Goal: Check status: Check status

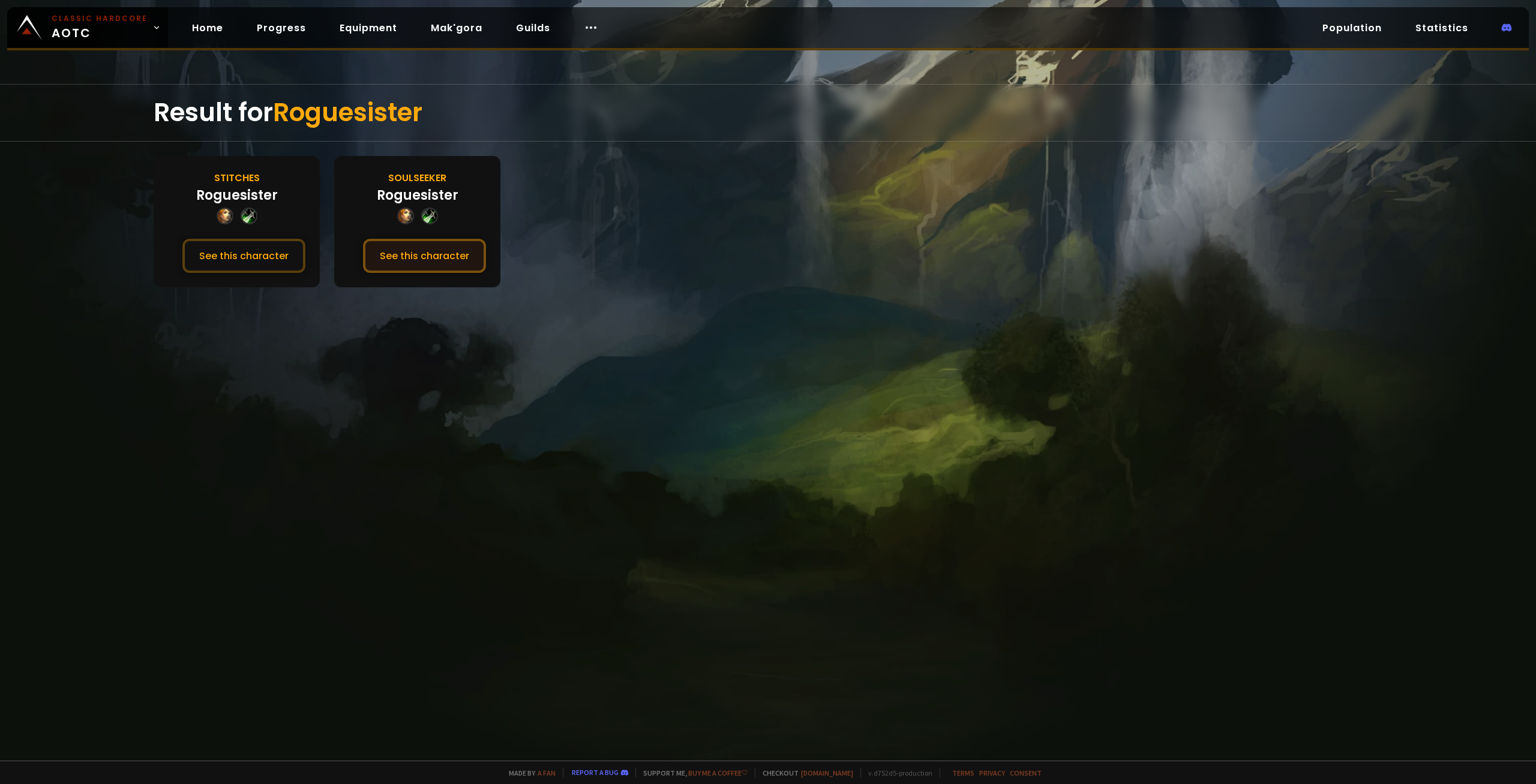
click at [410, 252] on button "See this character" at bounding box center [425, 256] width 123 height 34
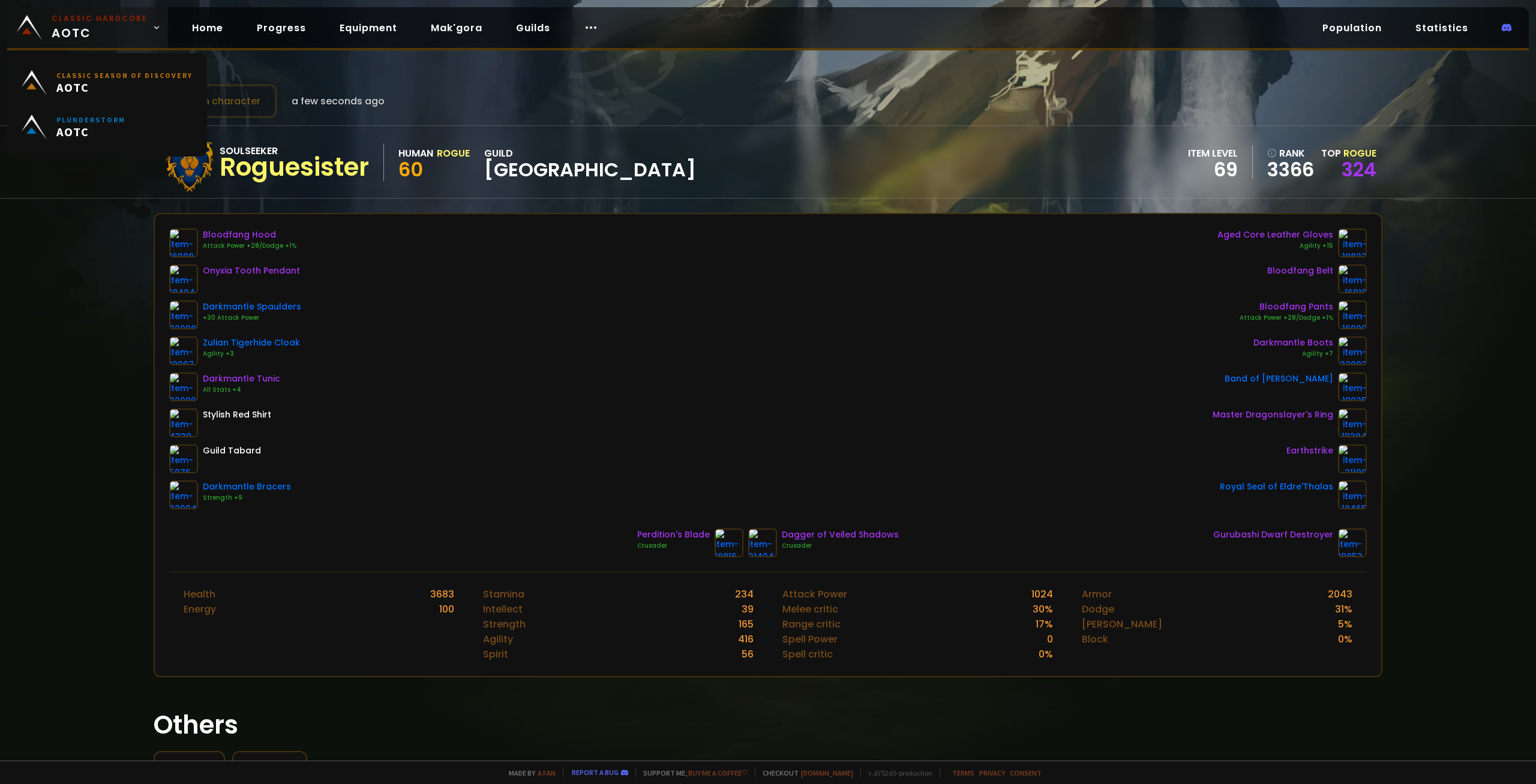
click at [108, 37] on span "Classic Hardcore AOTC" at bounding box center [99, 27] width 96 height 29
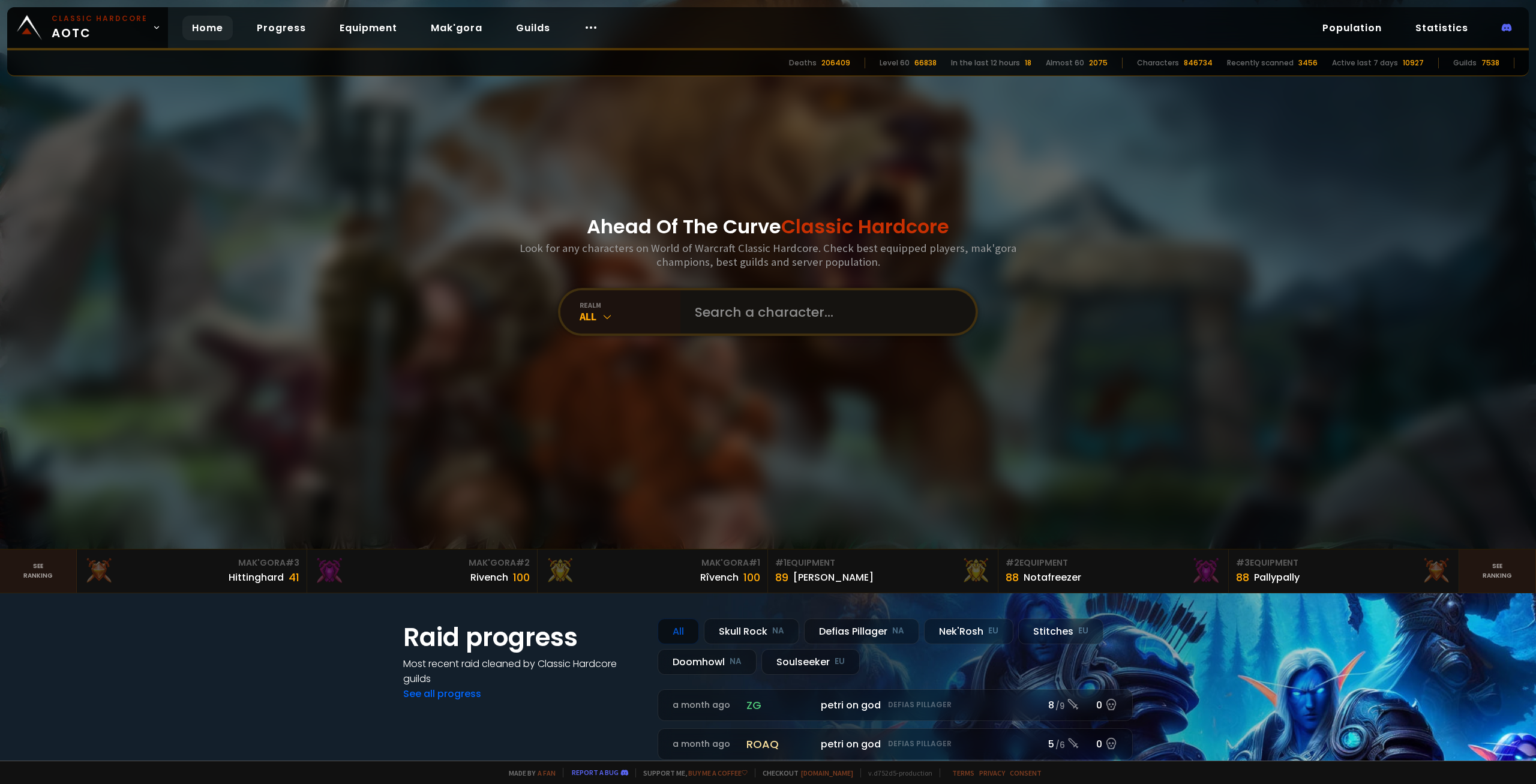
click at [787, 322] on input "text" at bounding box center [825, 312] width 274 height 43
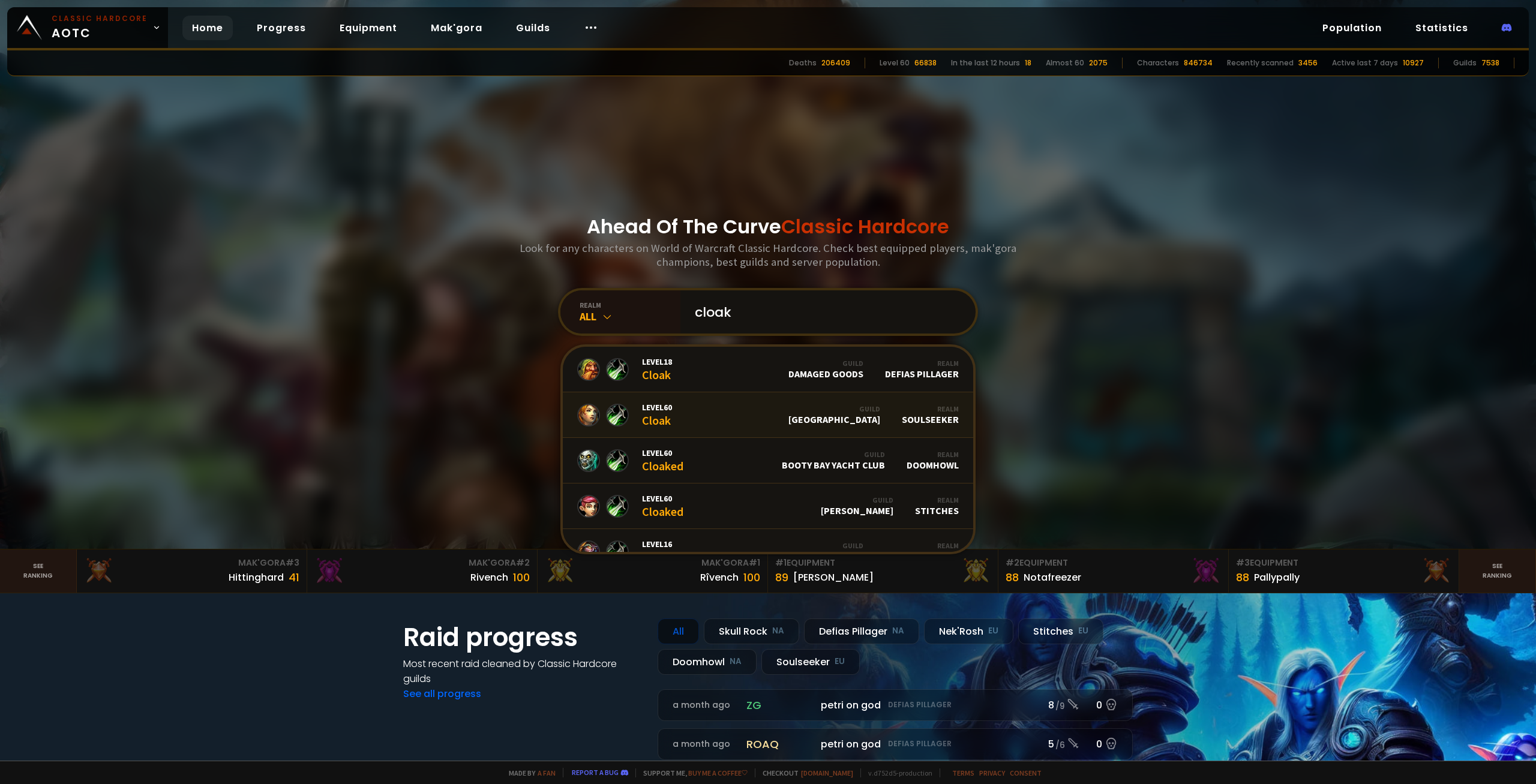
type input "cloak"
click at [736, 420] on link "Level 60 Cloak Guild Norge Realm Soulseeker" at bounding box center [768, 415] width 410 height 46
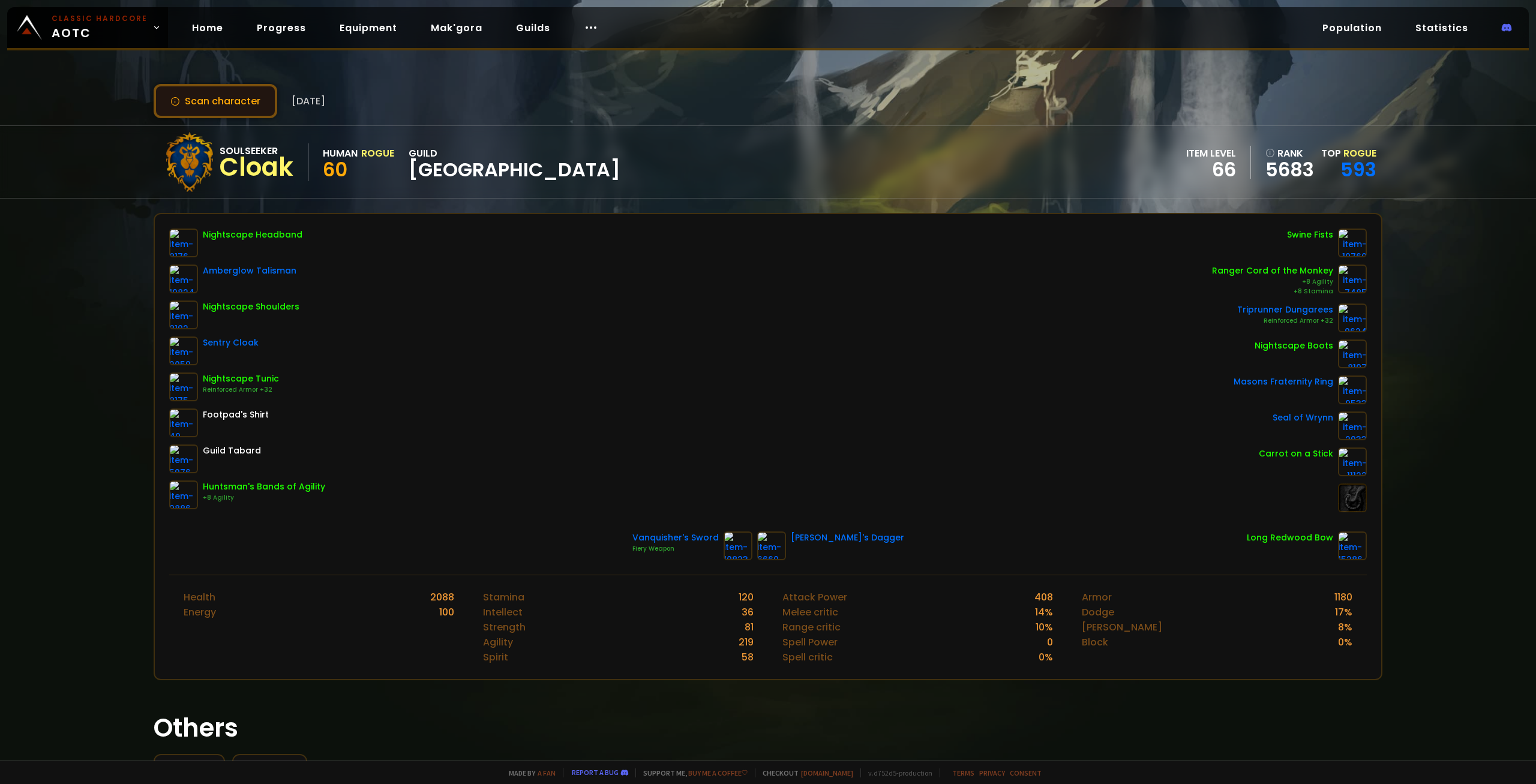
click at [241, 115] on button "Scan character" at bounding box center [215, 101] width 124 height 34
click at [242, 117] on button "Scan character" at bounding box center [215, 101] width 124 height 34
click at [213, 104] on button "Scan character" at bounding box center [215, 101] width 124 height 34
click at [227, 103] on button "Scan character" at bounding box center [215, 101] width 124 height 34
